Goal: Complete application form

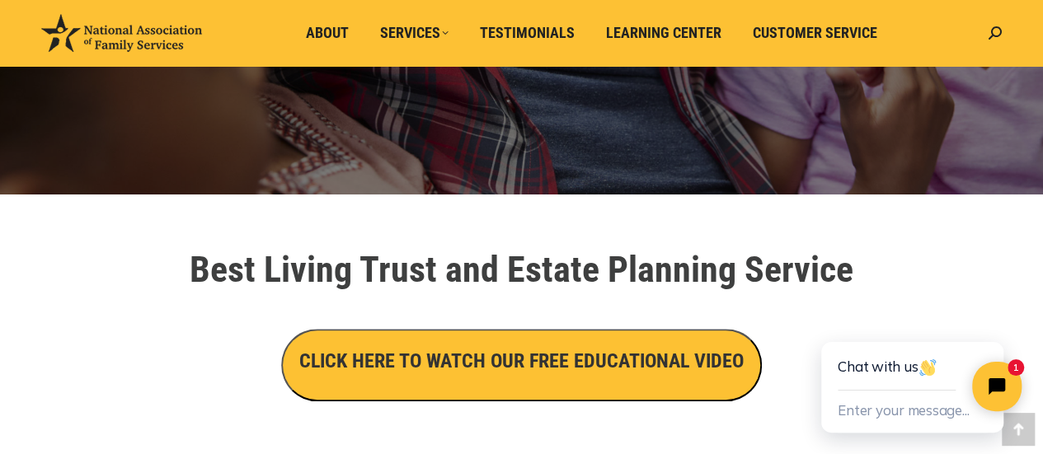
scroll to position [376, 0]
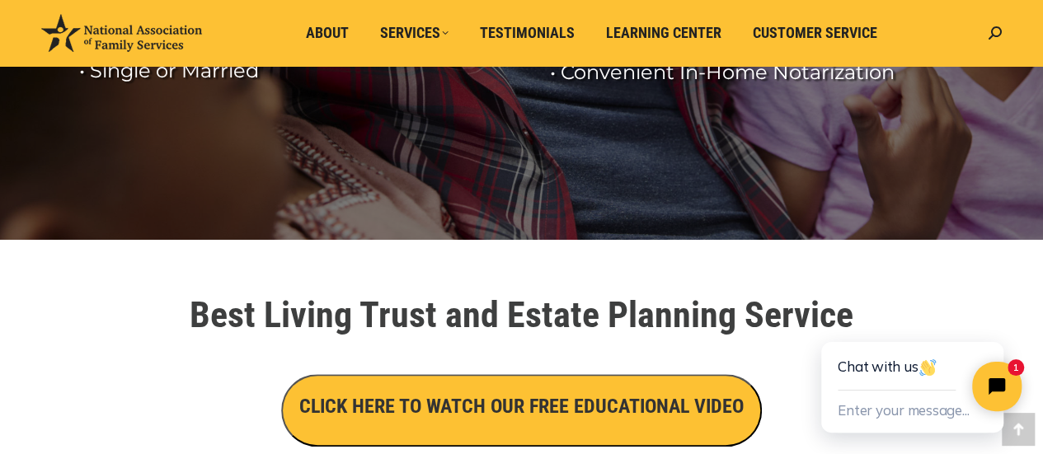
click at [430, 402] on h3 "CLICK HERE TO WATCH OUR FREE EDUCATIONAL VIDEO" at bounding box center [521, 406] width 444 height 28
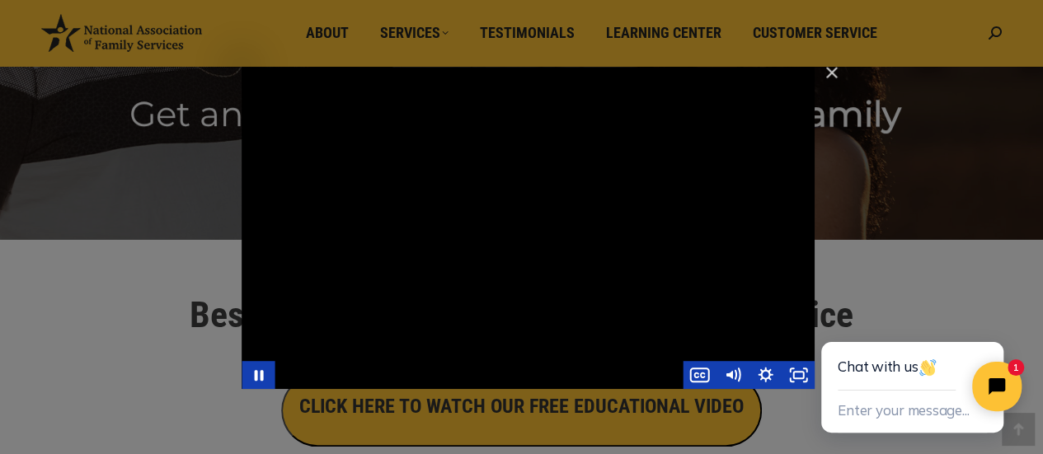
click at [661, 209] on div "Main Video - Full Webinar (Emma) Landon V1.4" at bounding box center [527, 228] width 573 height 322
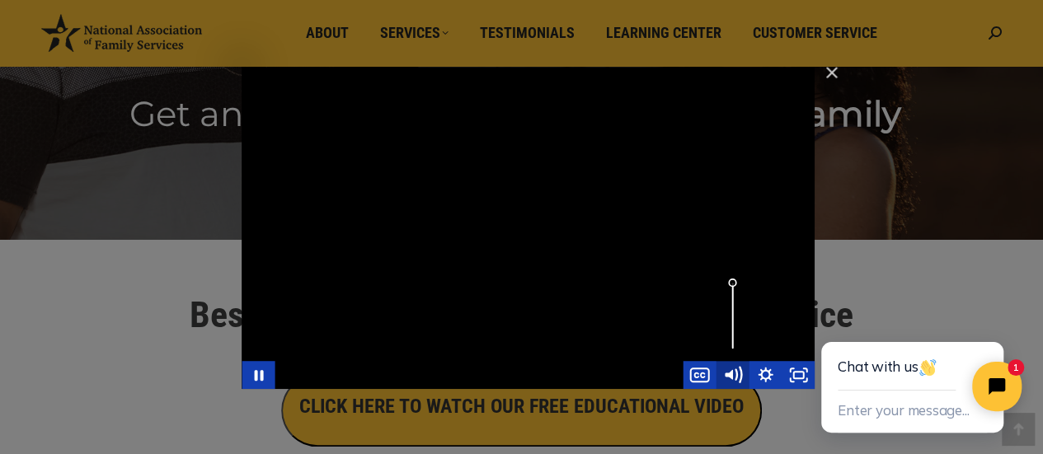
click at [731, 372] on icon "Mute" at bounding box center [728, 374] width 8 height 10
click at [731, 372] on icon "Unmute" at bounding box center [730, 374] width 8 height 10
click at [731, 372] on icon "Mute" at bounding box center [728, 374] width 8 height 10
click at [731, 372] on icon "Unmute" at bounding box center [730, 374] width 8 height 10
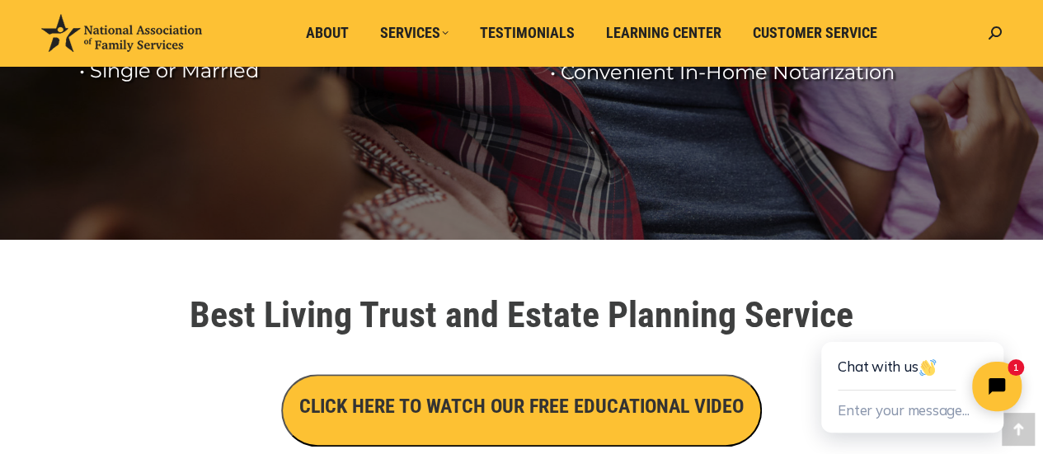
click at [511, 419] on h3 "CLICK HERE TO WATCH OUR FREE EDUCATIONAL VIDEO" at bounding box center [521, 406] width 444 height 28
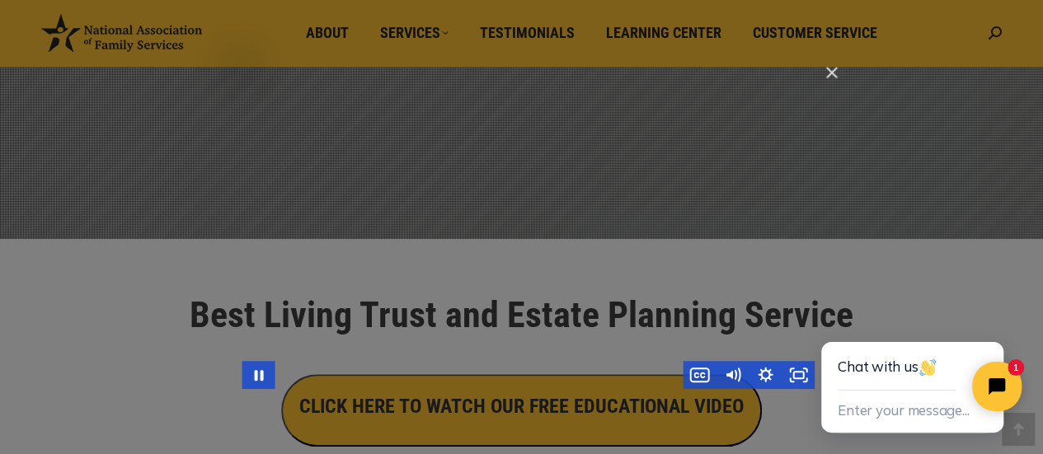
click at [569, 263] on div "Main Video - Full Webinar (Emma) Landon V1.4" at bounding box center [527, 228] width 573 height 322
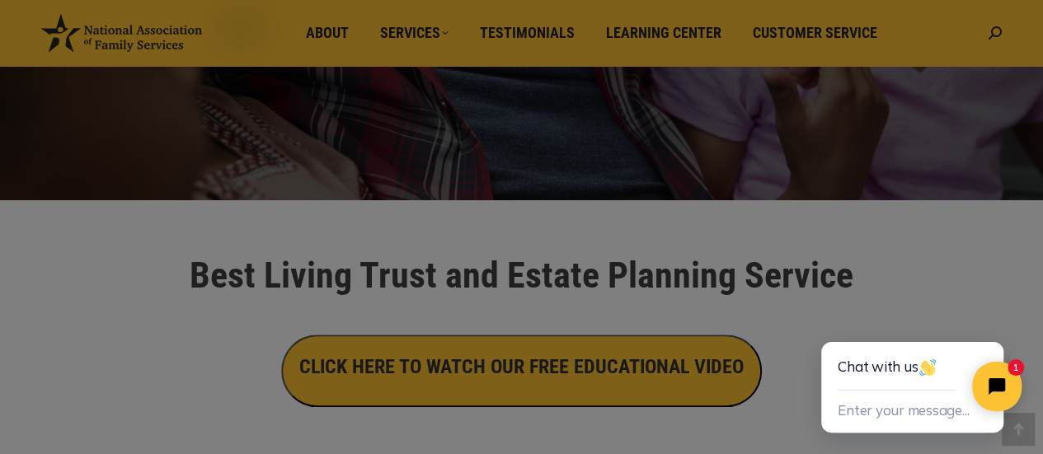
scroll to position [410, 0]
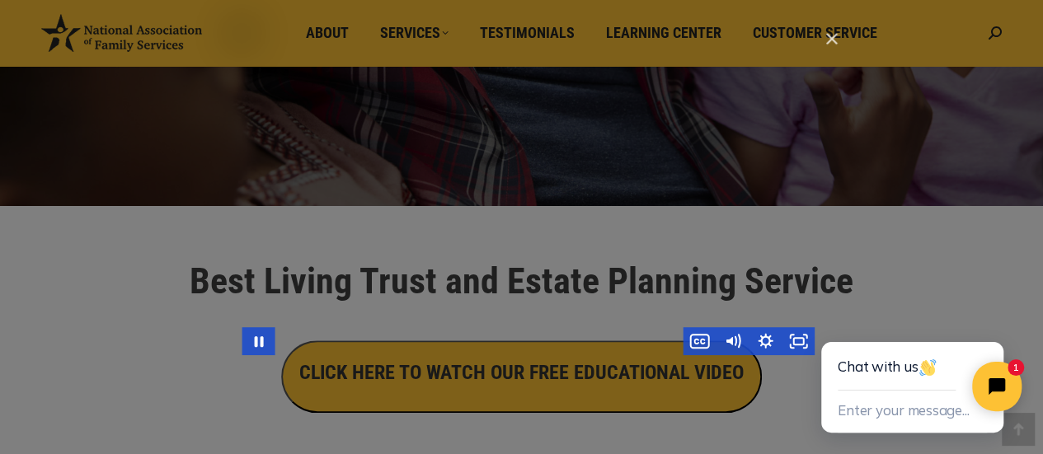
click at [724, 298] on div "Main Video - Full Webinar (Emma) Landon V1.4" at bounding box center [527, 194] width 573 height 322
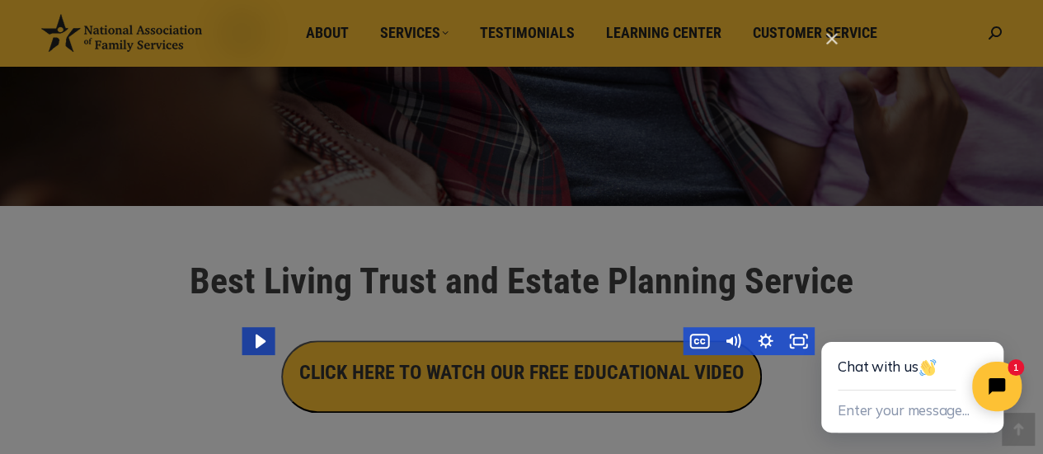
click at [259, 349] on icon "Play Video" at bounding box center [260, 341] width 40 height 34
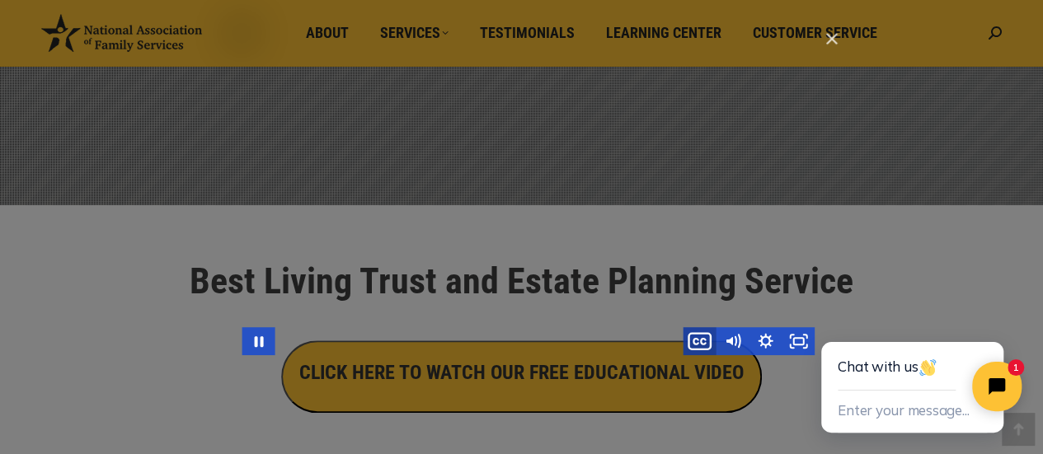
click at [698, 340] on icon "Show captions menu" at bounding box center [699, 341] width 40 height 34
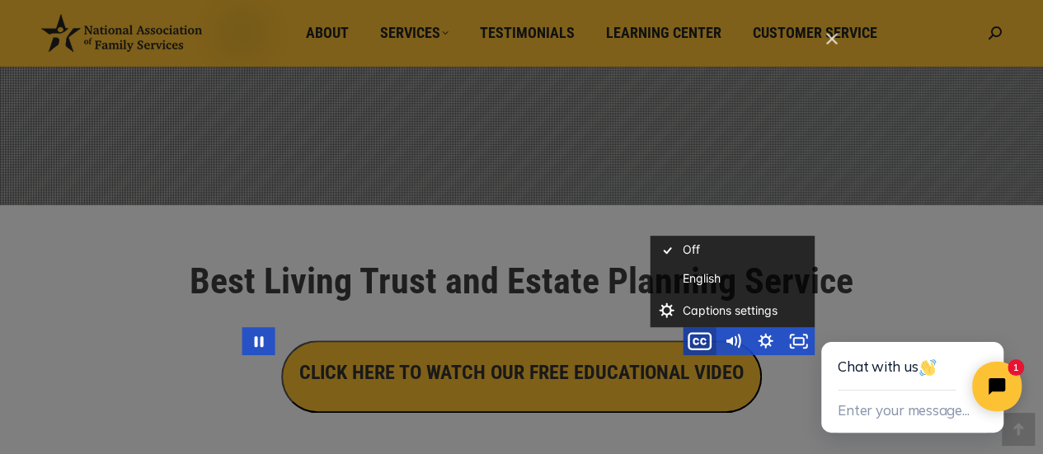
click at [698, 340] on icon "Hide captions menu" at bounding box center [699, 341] width 40 height 34
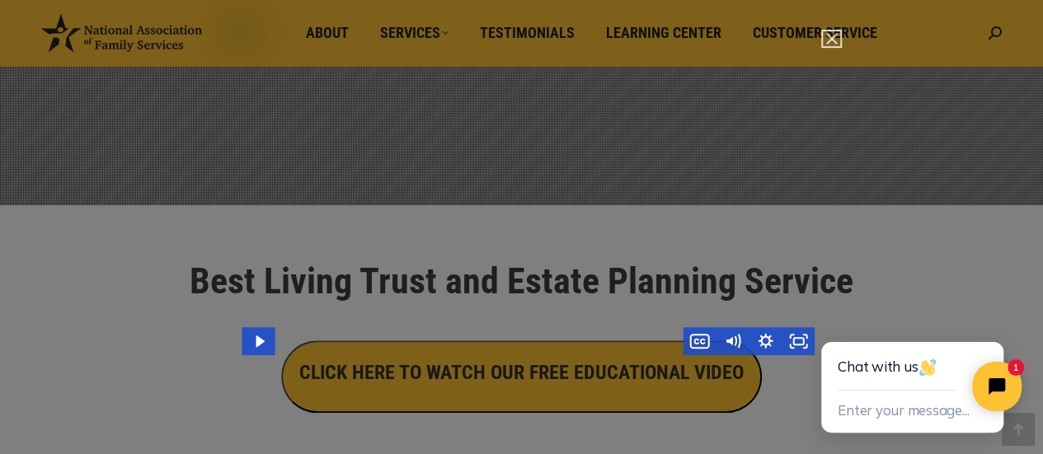
click at [831, 33] on img "Close" at bounding box center [824, 46] width 28 height 28
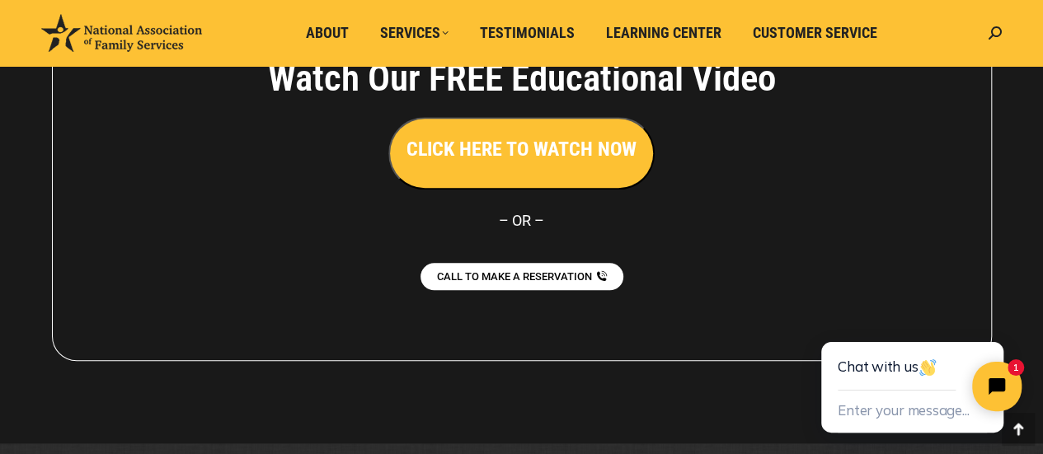
scroll to position [3860, 0]
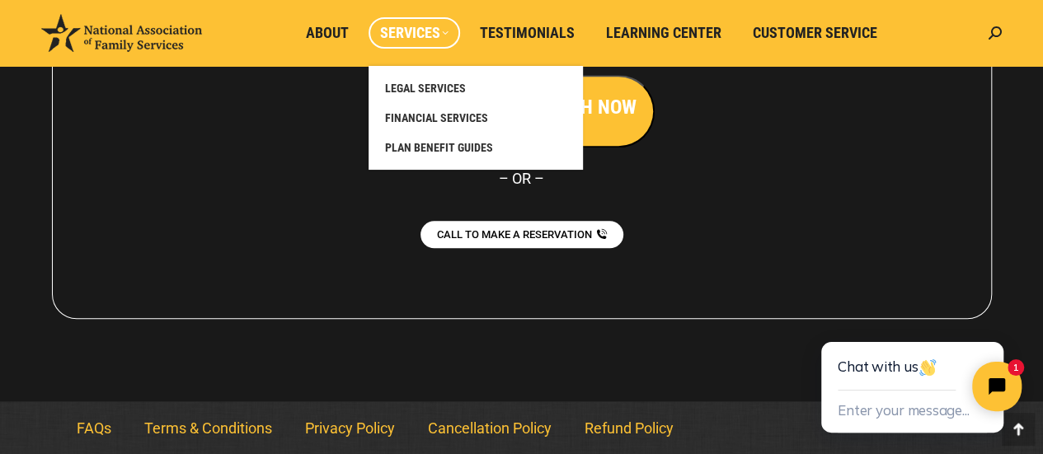
click at [448, 35] on span "Services" at bounding box center [414, 33] width 68 height 18
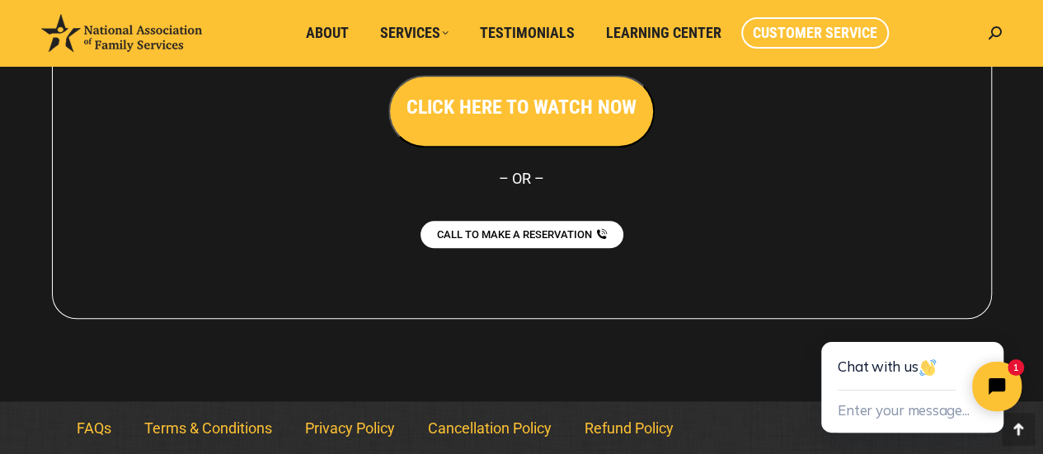
click at [836, 27] on span "Customer Service" at bounding box center [814, 33] width 124 height 18
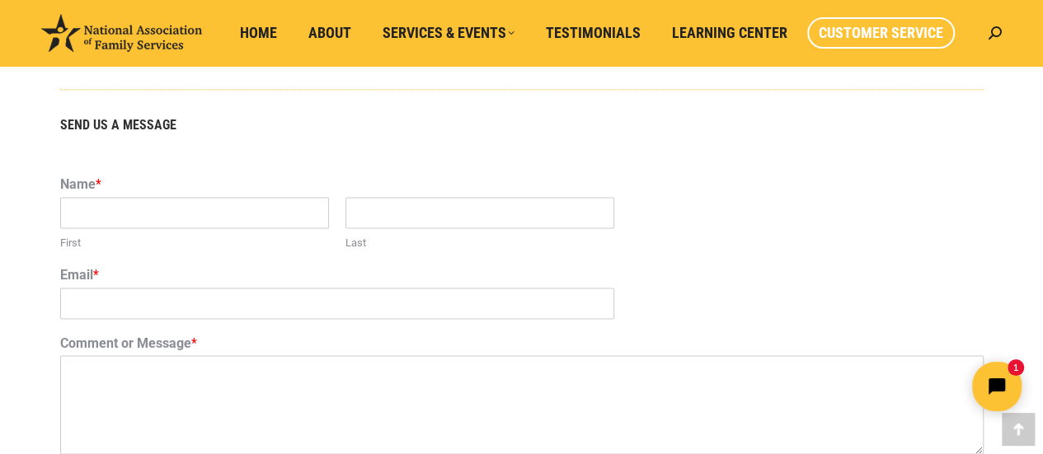
scroll to position [1014, 0]
click at [97, 220] on input "First" at bounding box center [194, 214] width 269 height 31
type input "Inta"
type input "Chanthavongsouk"
click at [134, 314] on input "Email *" at bounding box center [337, 305] width 554 height 31
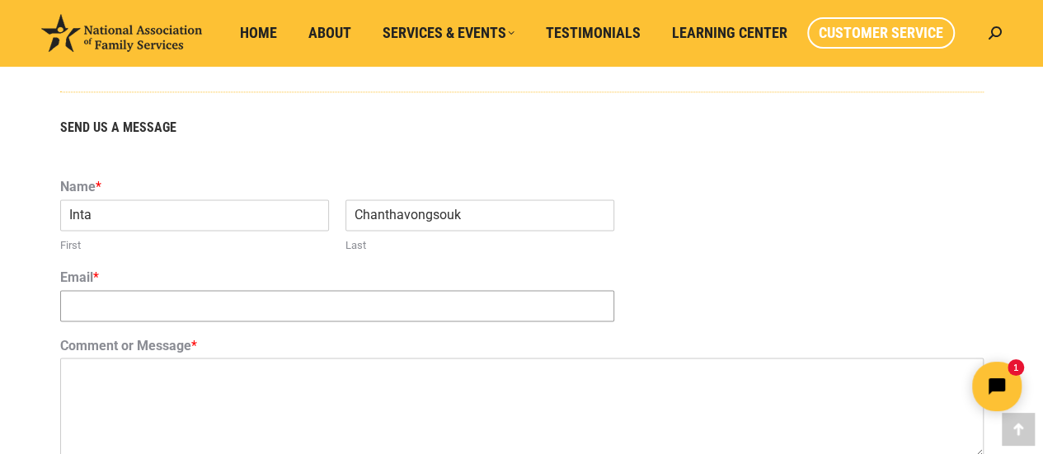
type input "[EMAIL_ADDRESS][DOMAIN_NAME]"
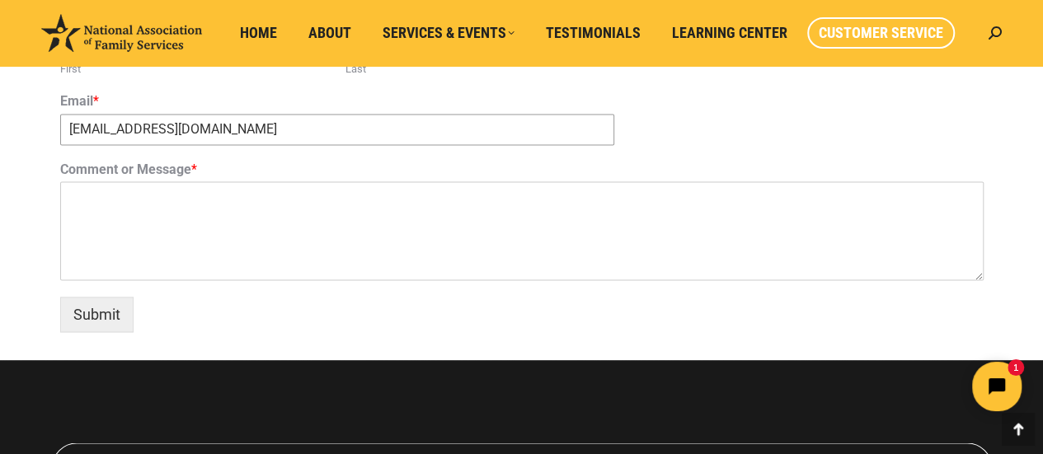
scroll to position [1187, 0]
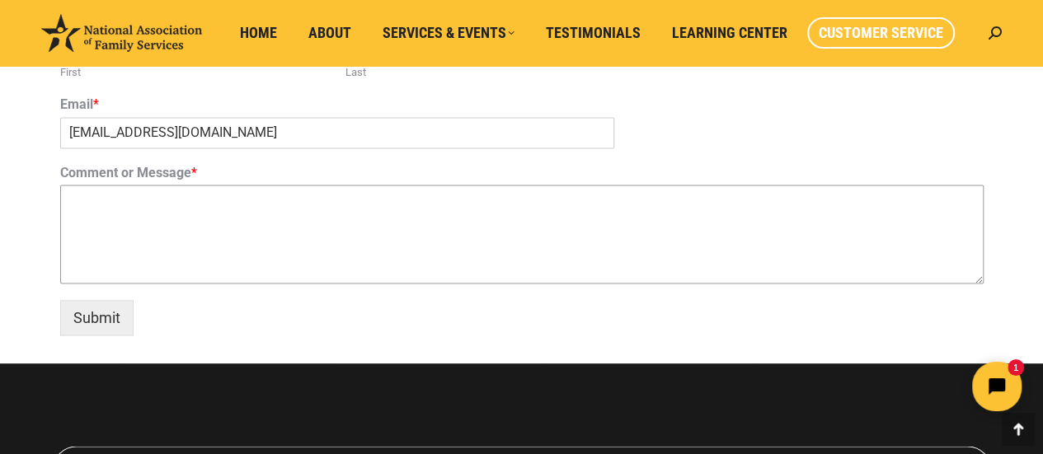
click at [91, 206] on textarea "Comment or Message *" at bounding box center [521, 234] width 923 height 99
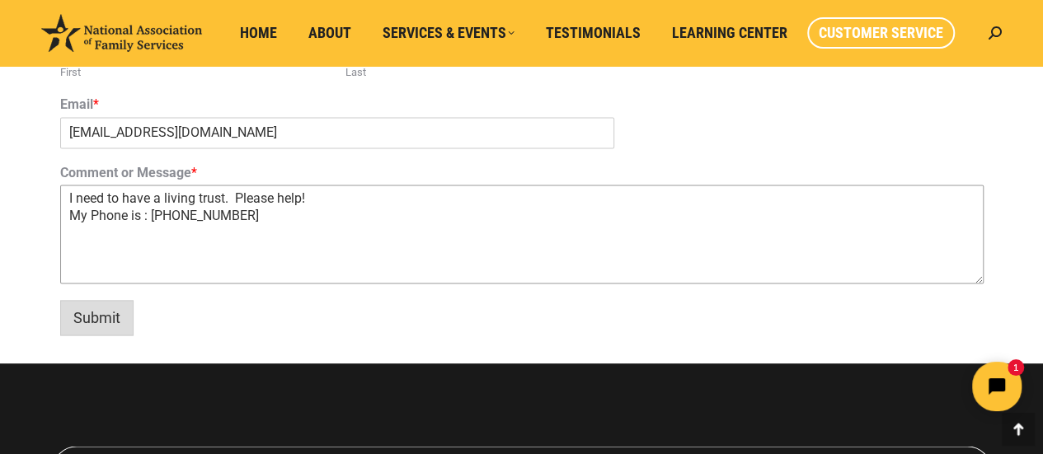
type textarea "I need to have a living trust. Please help! My Phone is : [PHONE_NUMBER]"
click at [82, 316] on button "Submit" at bounding box center [96, 317] width 73 height 35
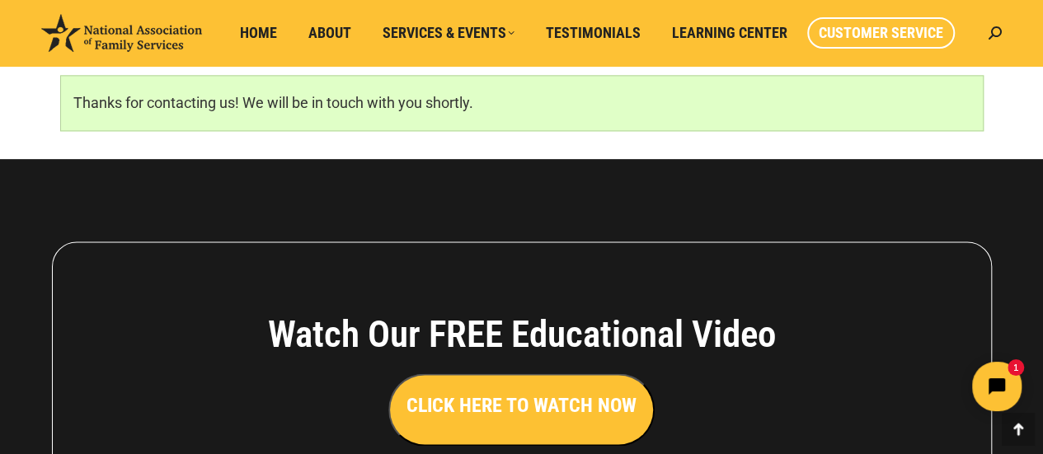
scroll to position [1102, 0]
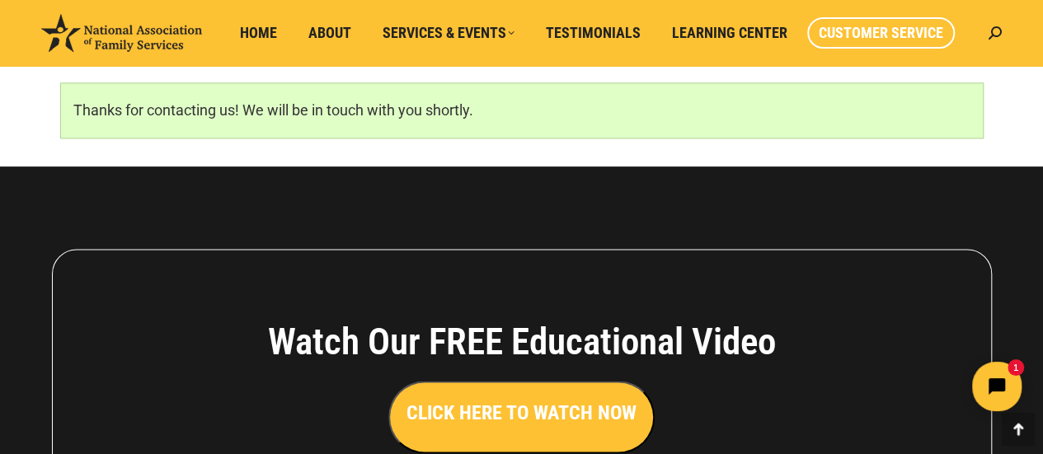
click at [82, 316] on div "Watch Our FREE Educational Video CLICK HERE TO WATCH NOW – [GEOGRAPHIC_DATA] – …" at bounding box center [522, 437] width 940 height 376
